Goal: Information Seeking & Learning: Learn about a topic

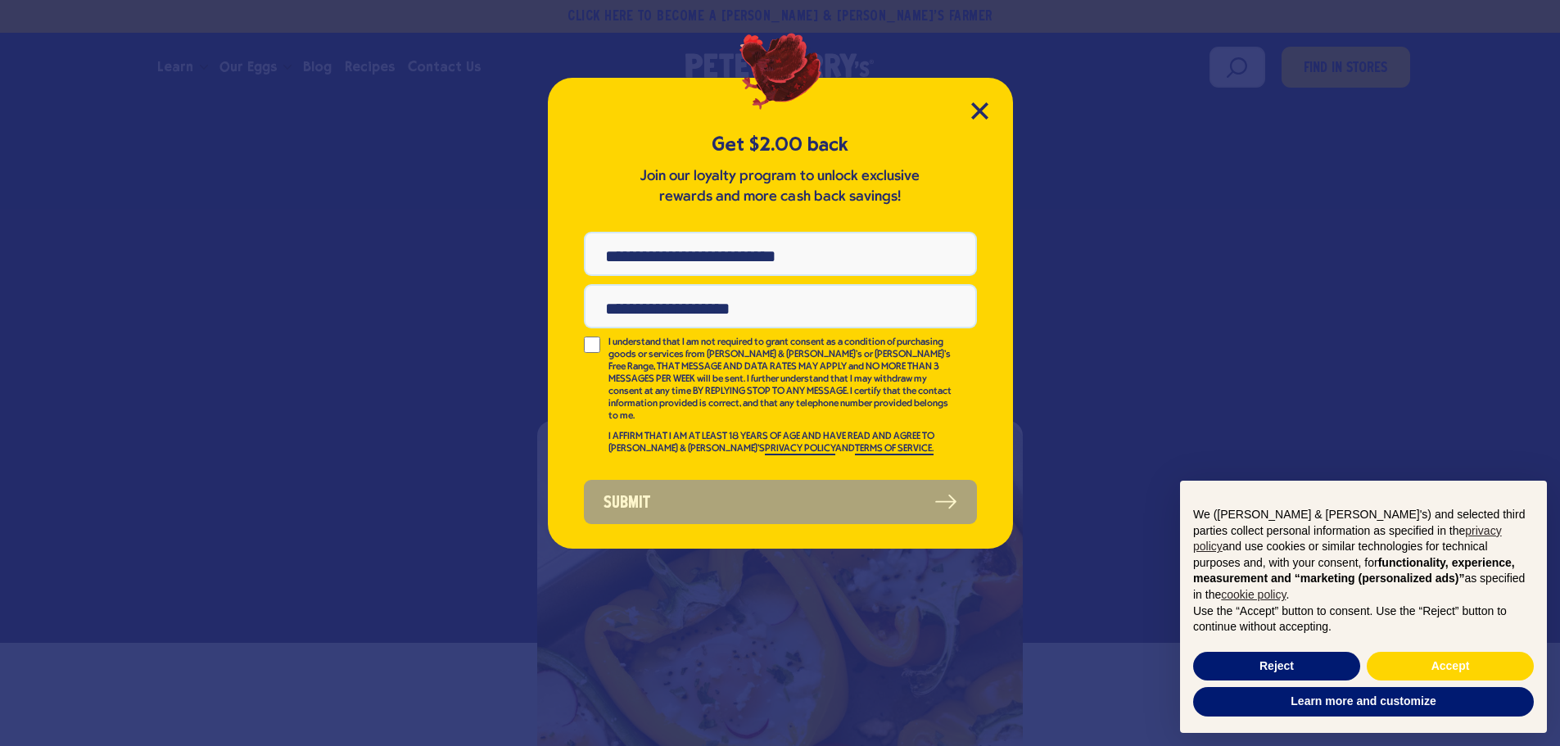
click at [969, 110] on div "Get $2.00 back Join our loyalty program to unlock exclusive rewards and more ca…" at bounding box center [780, 313] width 465 height 471
click at [976, 108] on icon "Close Modal" at bounding box center [979, 110] width 15 height 15
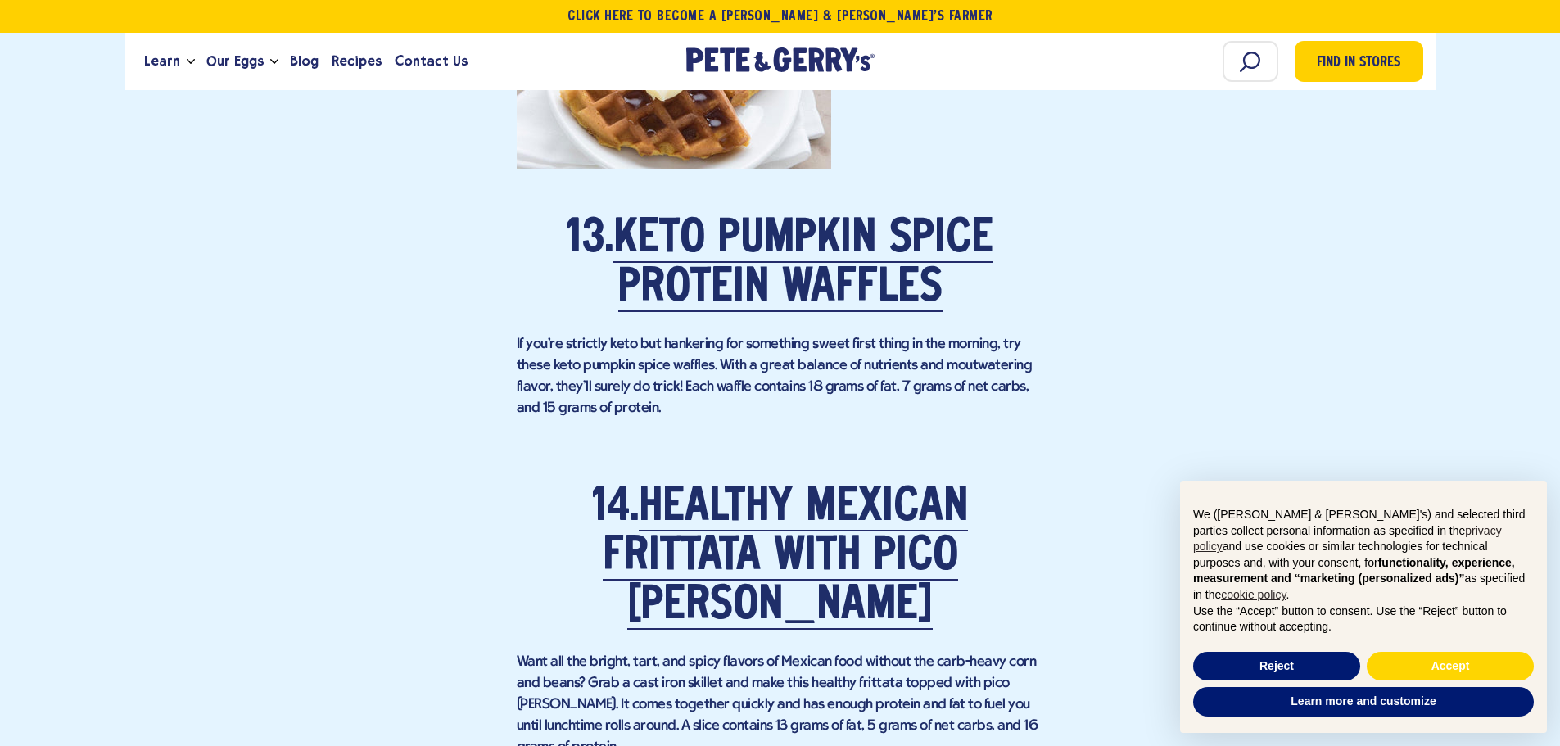
scroll to position [9744, 0]
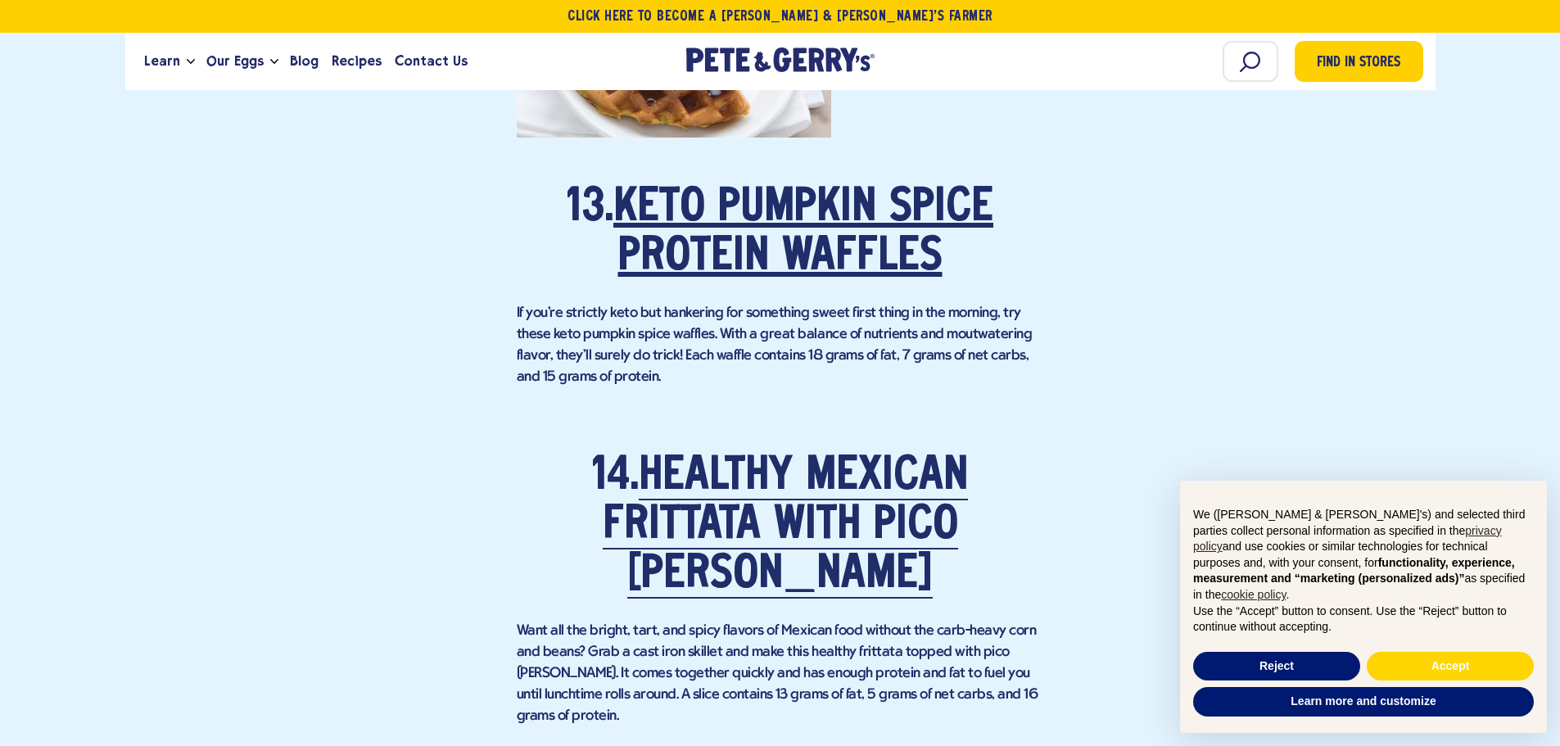
click at [846, 271] on link "Keto Pumpkin Spice Protein Waffles" at bounding box center [803, 233] width 380 height 95
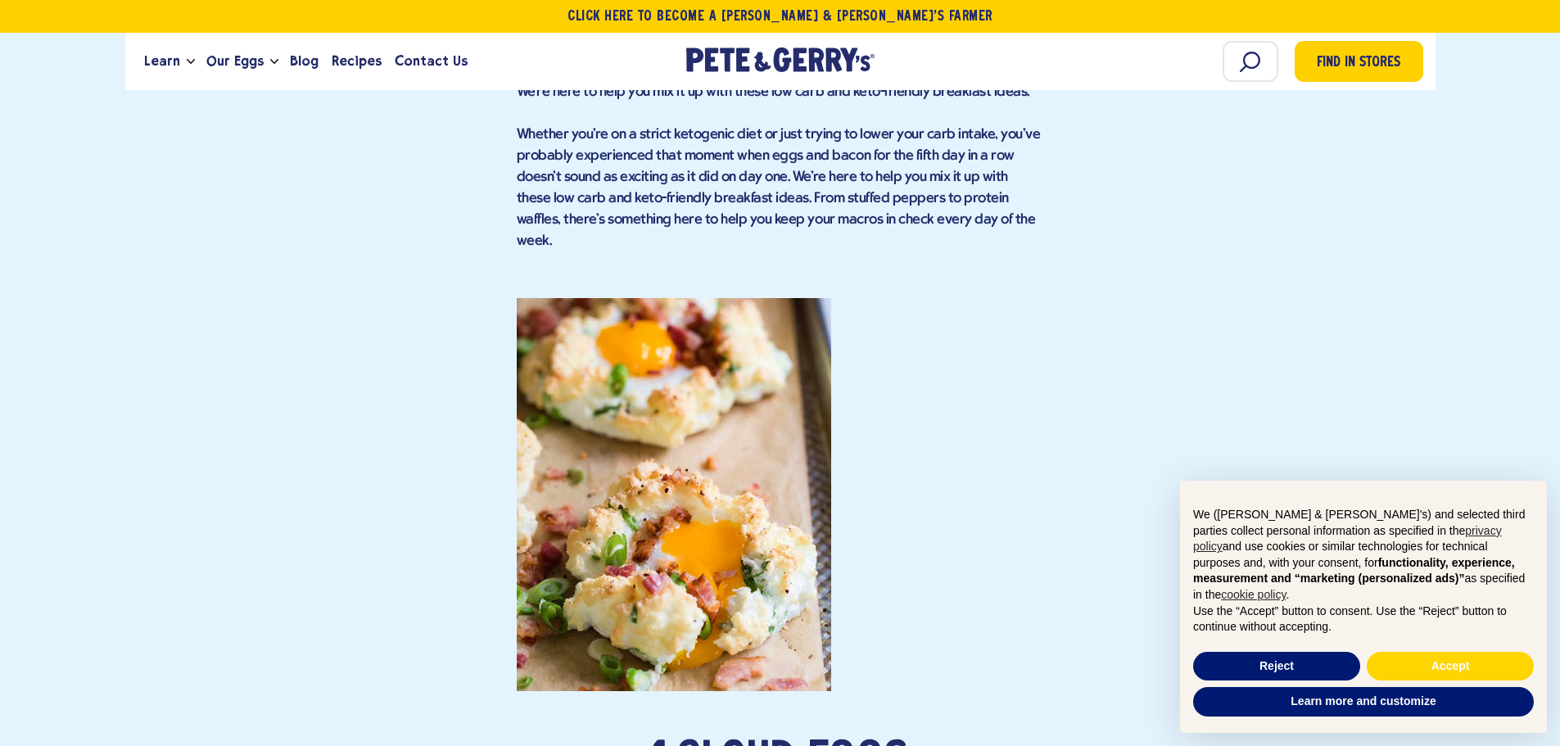
scroll to position [1556, 0]
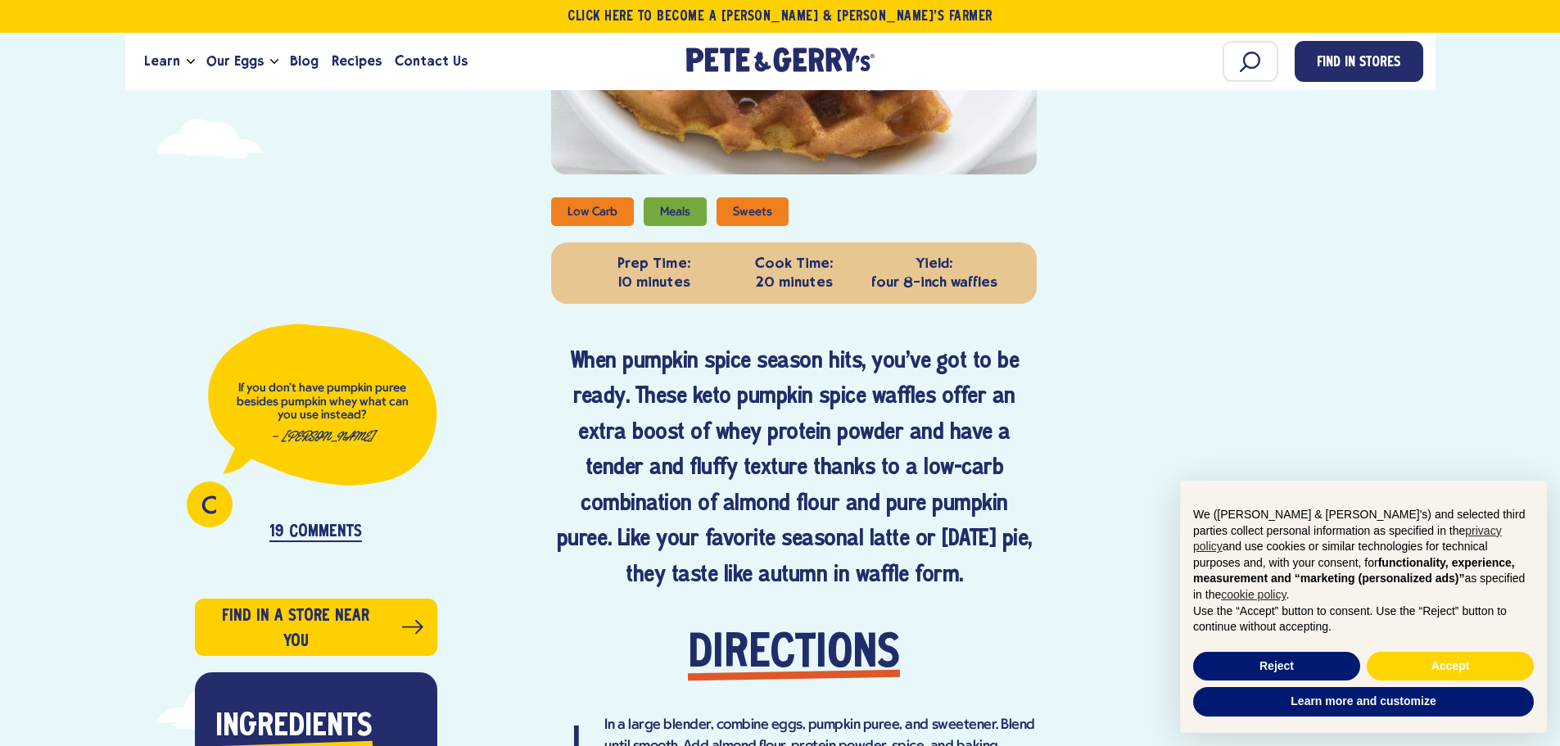
scroll to position [655, 0]
